Goal: Information Seeking & Learning: Compare options

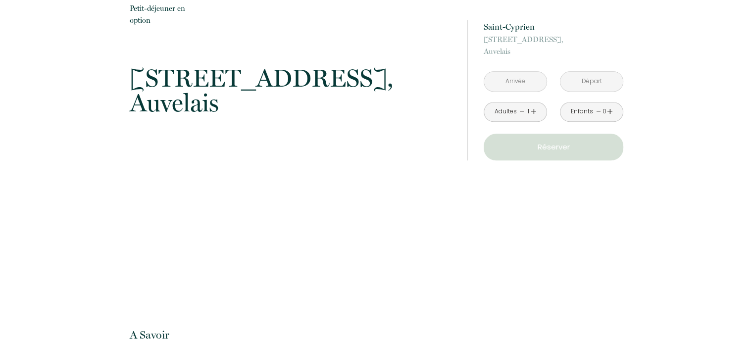
scroll to position [1139, 0]
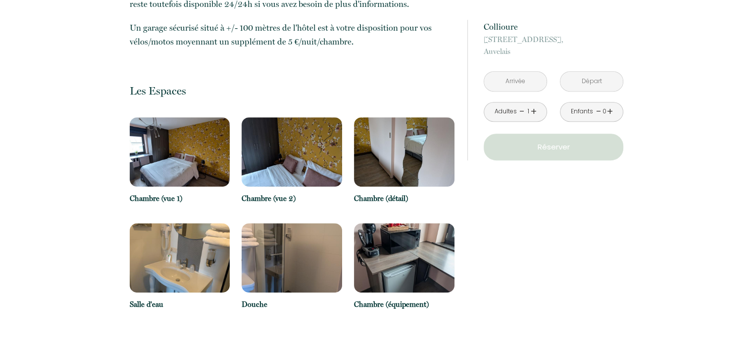
scroll to position [545, 0]
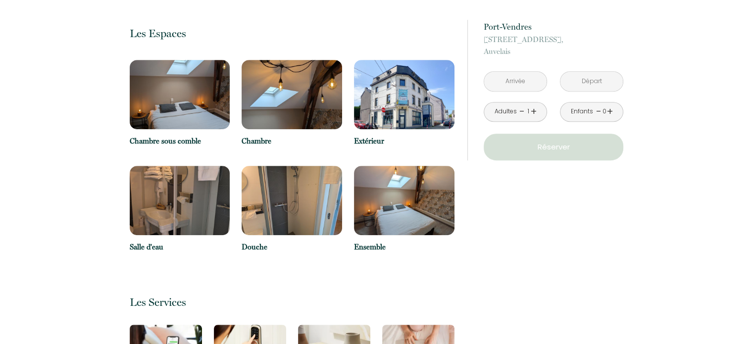
scroll to position [545, 0]
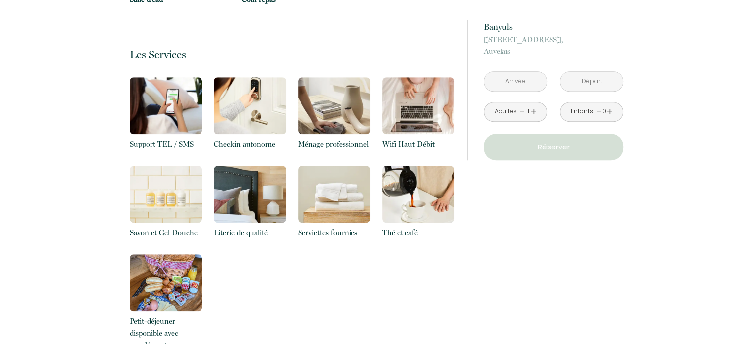
scroll to position [842, 0]
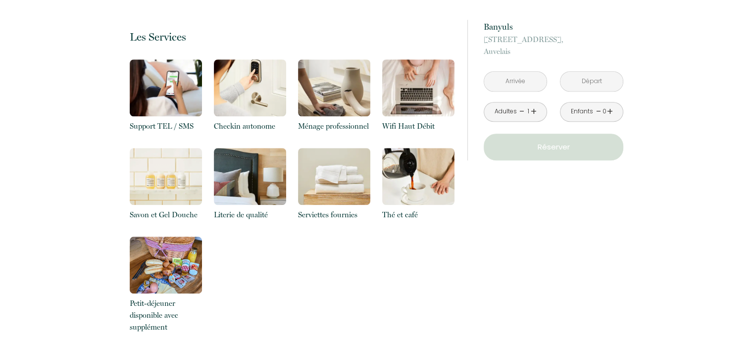
click at [169, 253] on img at bounding box center [166, 265] width 72 height 57
click at [174, 248] on img at bounding box center [166, 265] width 72 height 57
click at [159, 309] on p "Petit-déjeuner disponible avec supplément" at bounding box center [166, 316] width 72 height 36
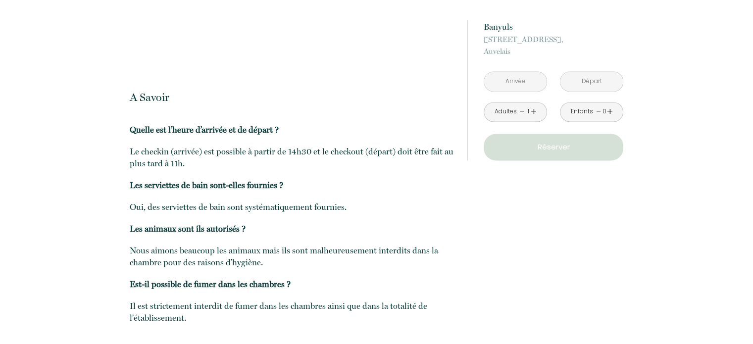
scroll to position [1398, 0]
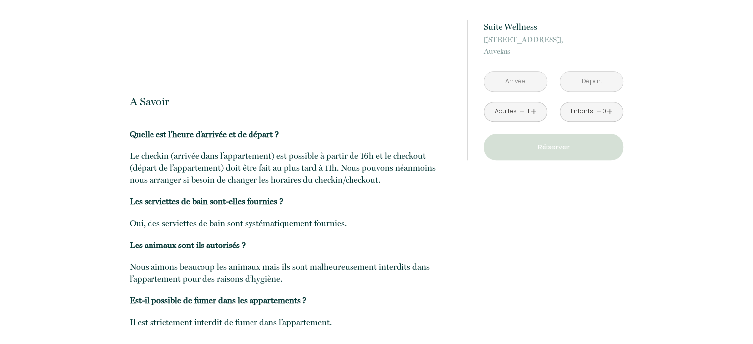
scroll to position [1040, 0]
